Goal: Entertainment & Leisure: Consume media (video, audio)

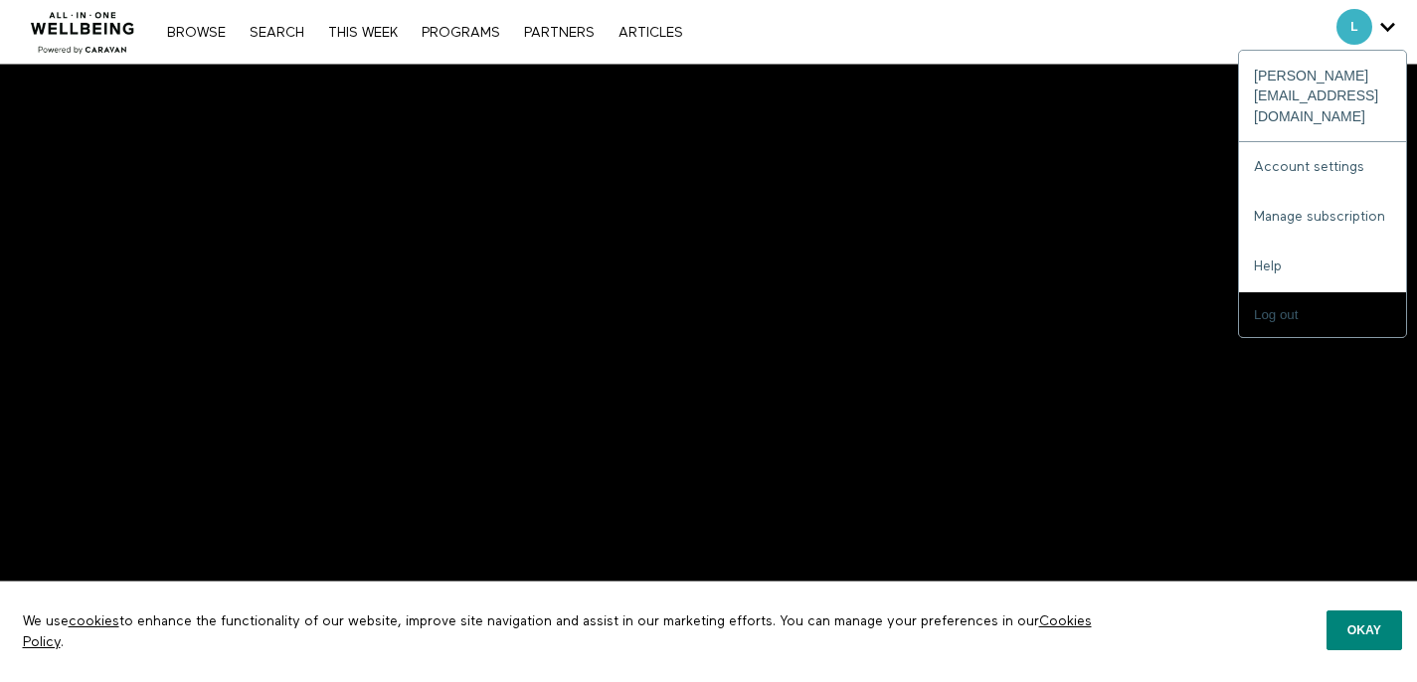
click at [1383, 19] on icon "Secondary" at bounding box center [1387, 27] width 15 height 30
click at [1290, 142] on link "Account settings" at bounding box center [1322, 167] width 167 height 50
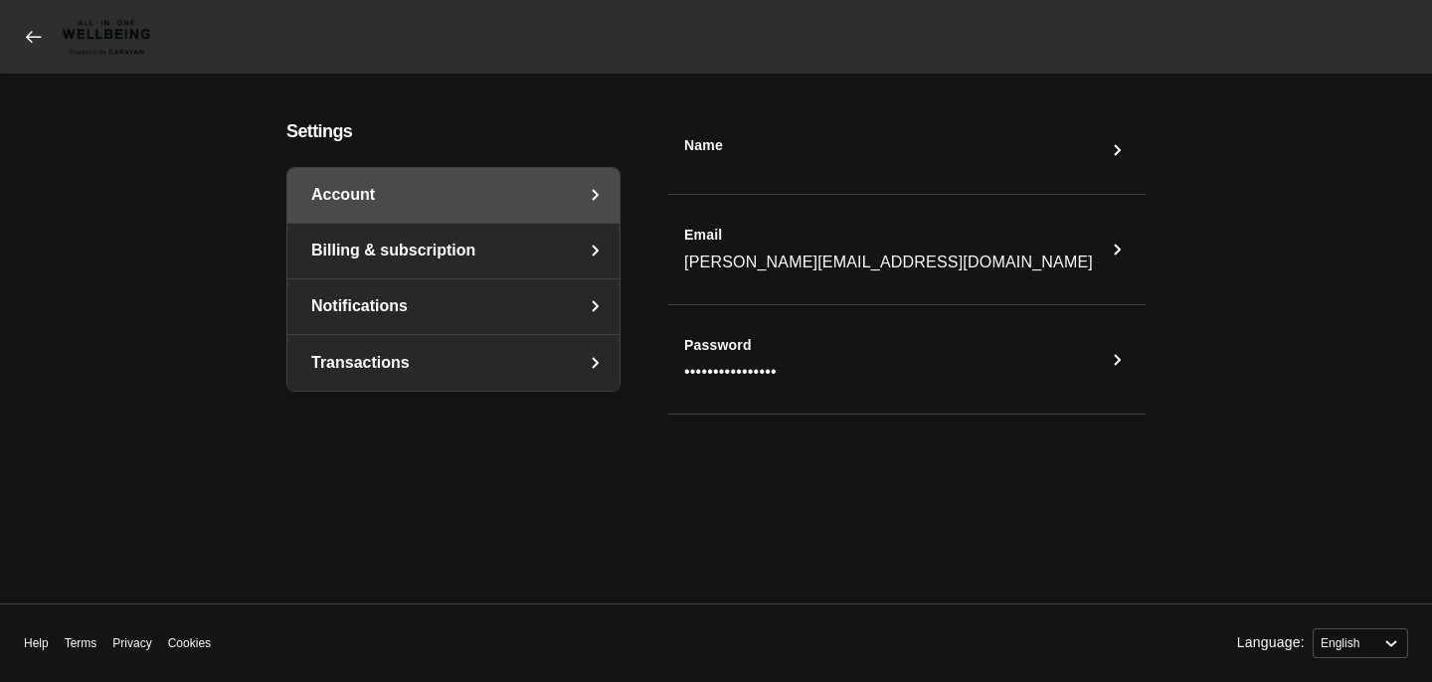
select select "en"
